Goal: Task Accomplishment & Management: Use online tool/utility

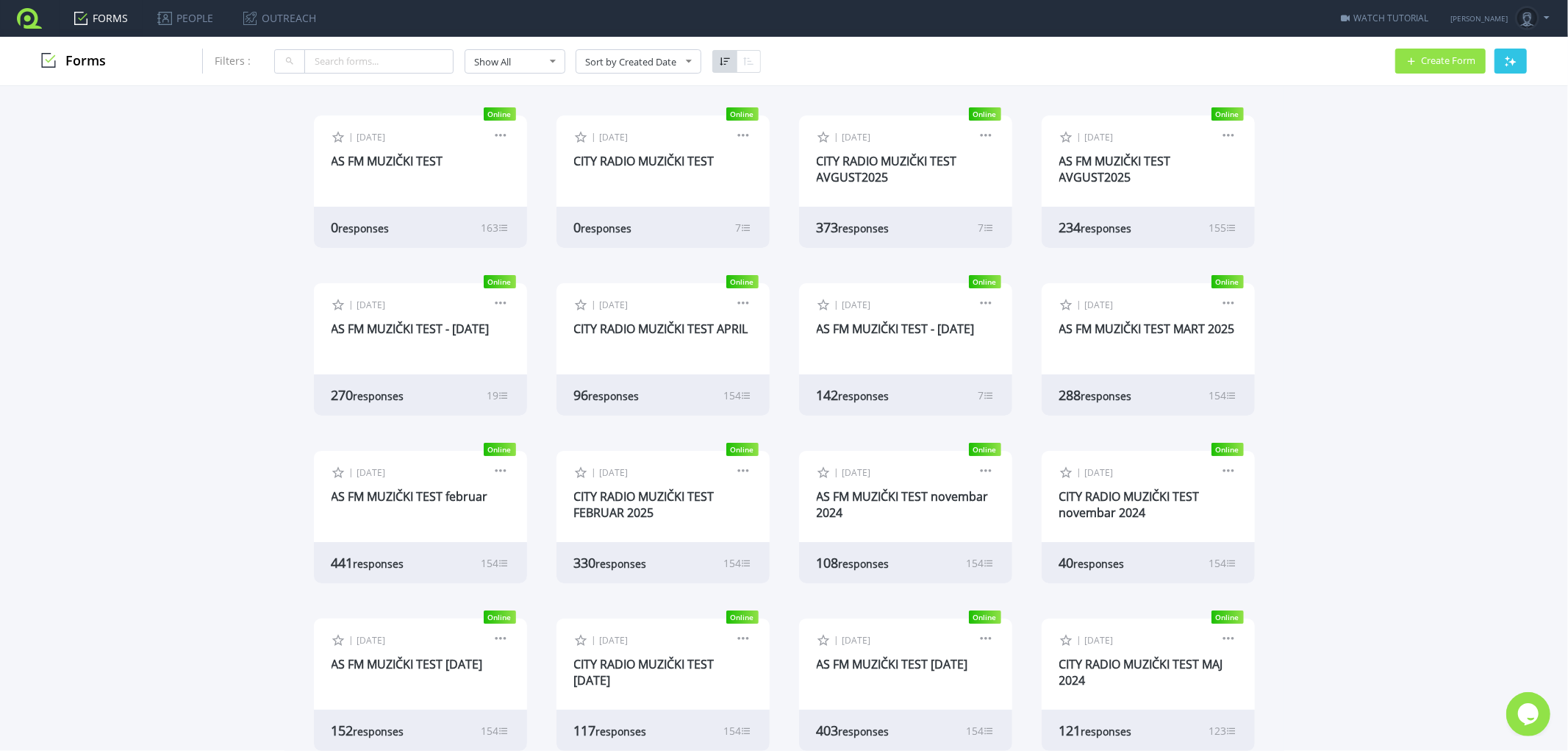
click at [391, 148] on div "| [DATE] Edit Form Design Collect Results Analyze Results Preview Copy Live Url…" at bounding box center [420, 160] width 213 height 88
click at [387, 156] on link "AS FM MUZIČKI TEST" at bounding box center [387, 161] width 112 height 16
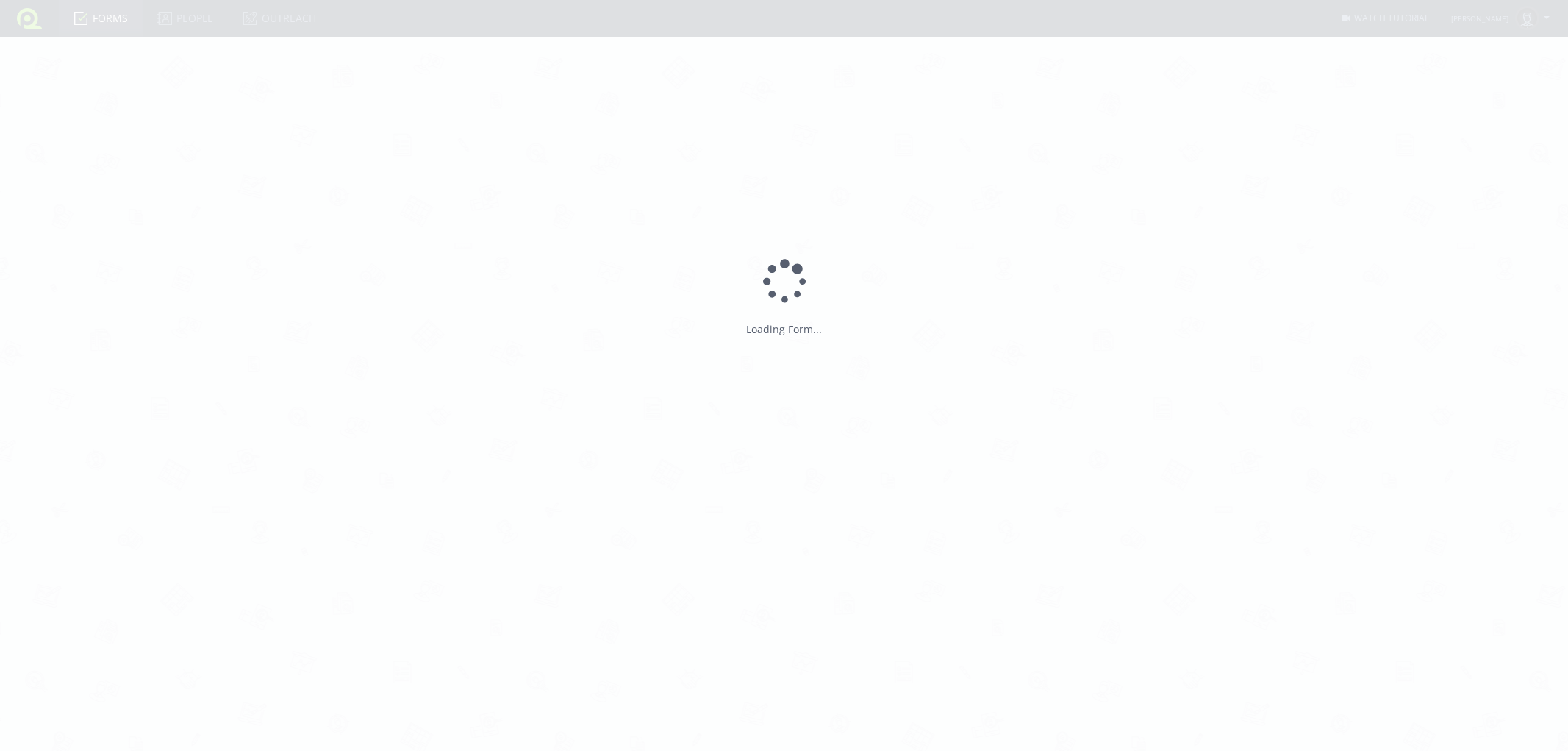
type input "AS FM MUZIČKI TEST"
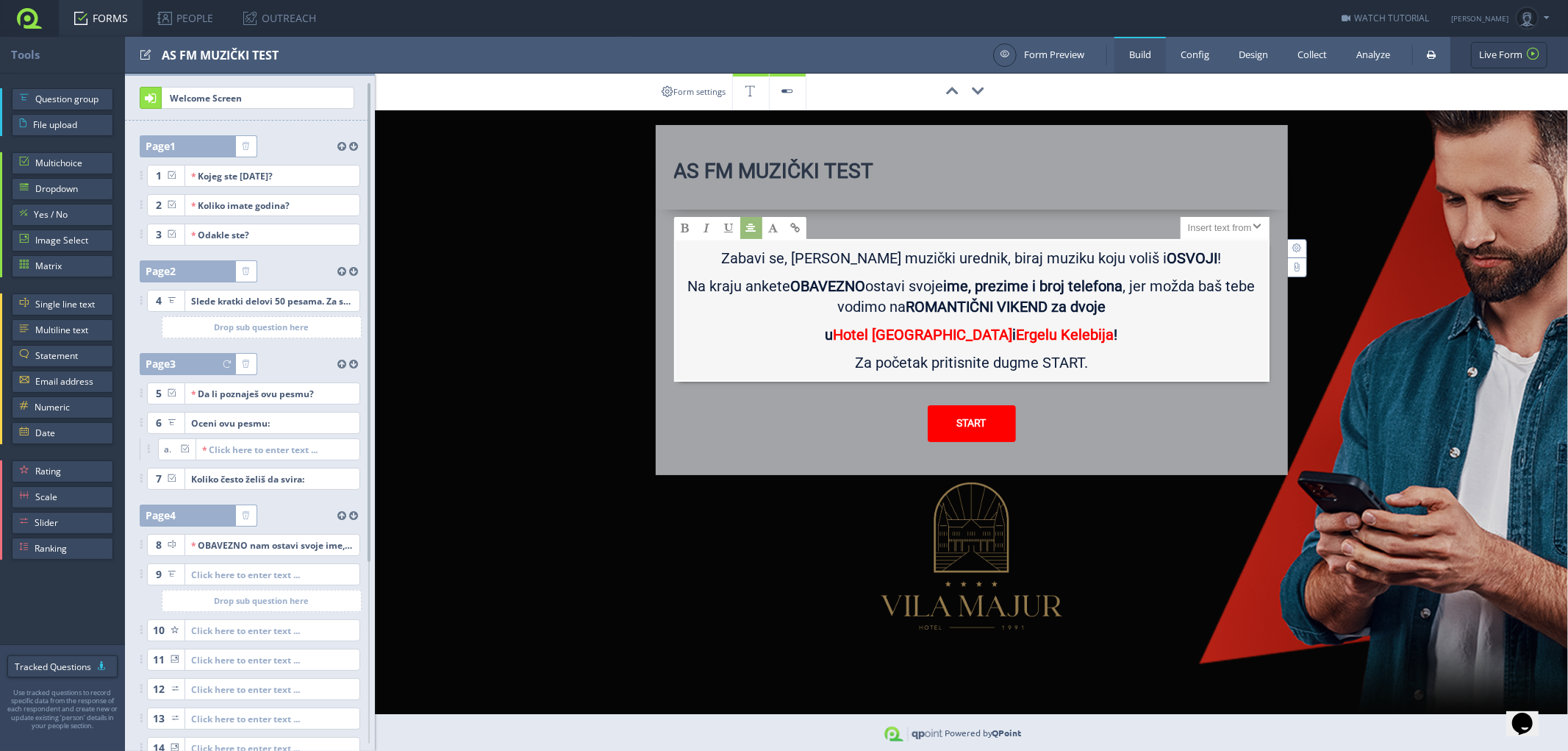
click at [753, 256] on p "Zabavi se, budi naš muzički urednik, biraj muziku koju voliš i OSVOJI !" at bounding box center [972, 262] width 577 height 28
drag, startPoint x: 829, startPoint y: 307, endPoint x: 1000, endPoint y: 305, distance: 171.0
click at [1000, 305] on p "Na kraju ankete OBAVEZNO ostavi svoje ime, prezime i broj telefona , jer možda …" at bounding box center [972, 299] width 577 height 49
click at [812, 306] on p "Na kraju ankete OBAVEZNO ostavi svoje ime, prezime i broj telefona , jer možda …" at bounding box center [972, 299] width 577 height 49
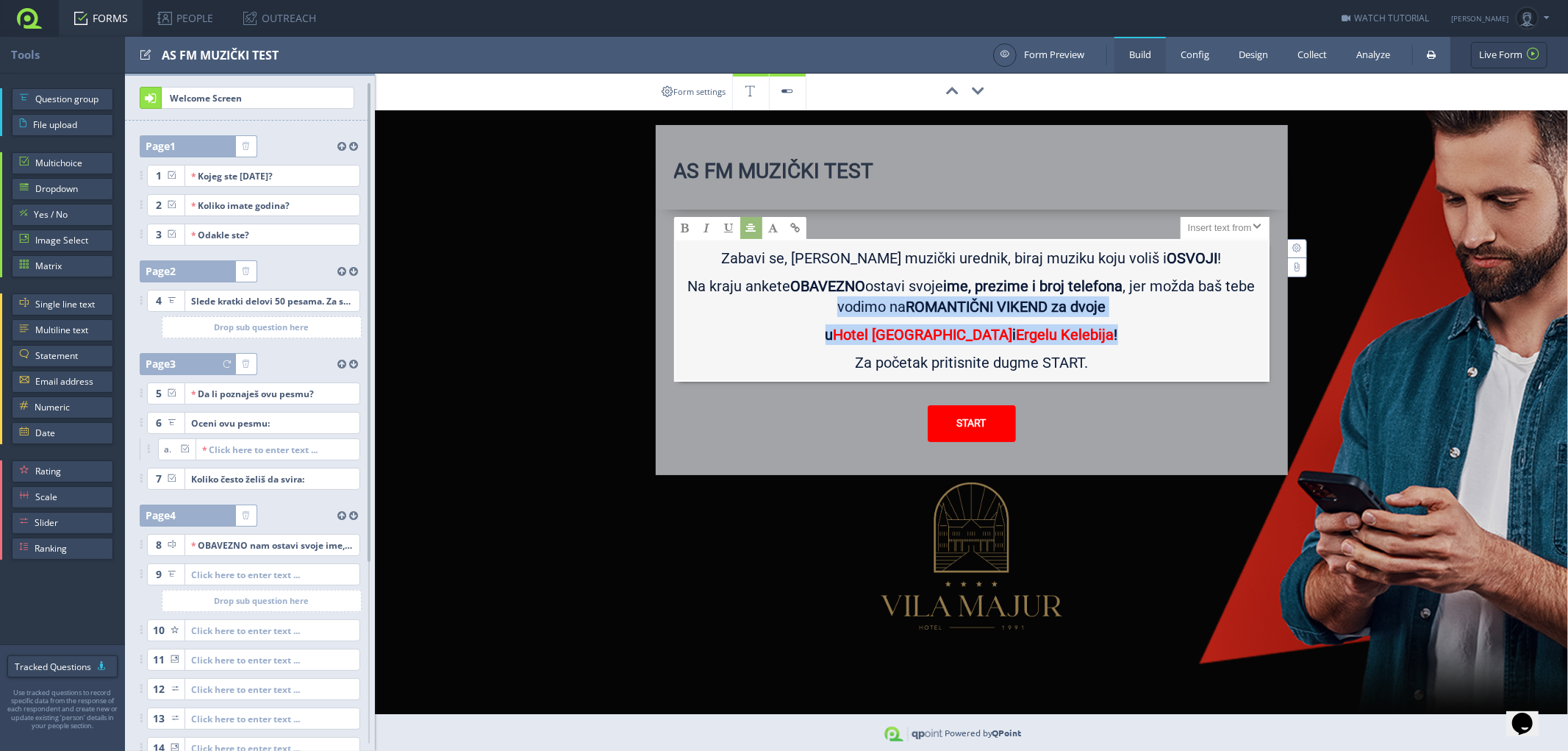
drag, startPoint x: 827, startPoint y: 303, endPoint x: 1134, endPoint y: 327, distance: 307.9
click at [1134, 327] on div "Zabavi se, budi naš muzički urednik, biraj muziku koju voliš i OSVOJI ! Na kraj…" at bounding box center [972, 310] width 595 height 143
copy div "vodimo na ROMANTIČNI VIKEND za dvoje u Hotel Vila Majur i Ergelu Kelebija !"
